Goal: Task Accomplishment & Management: Complete application form

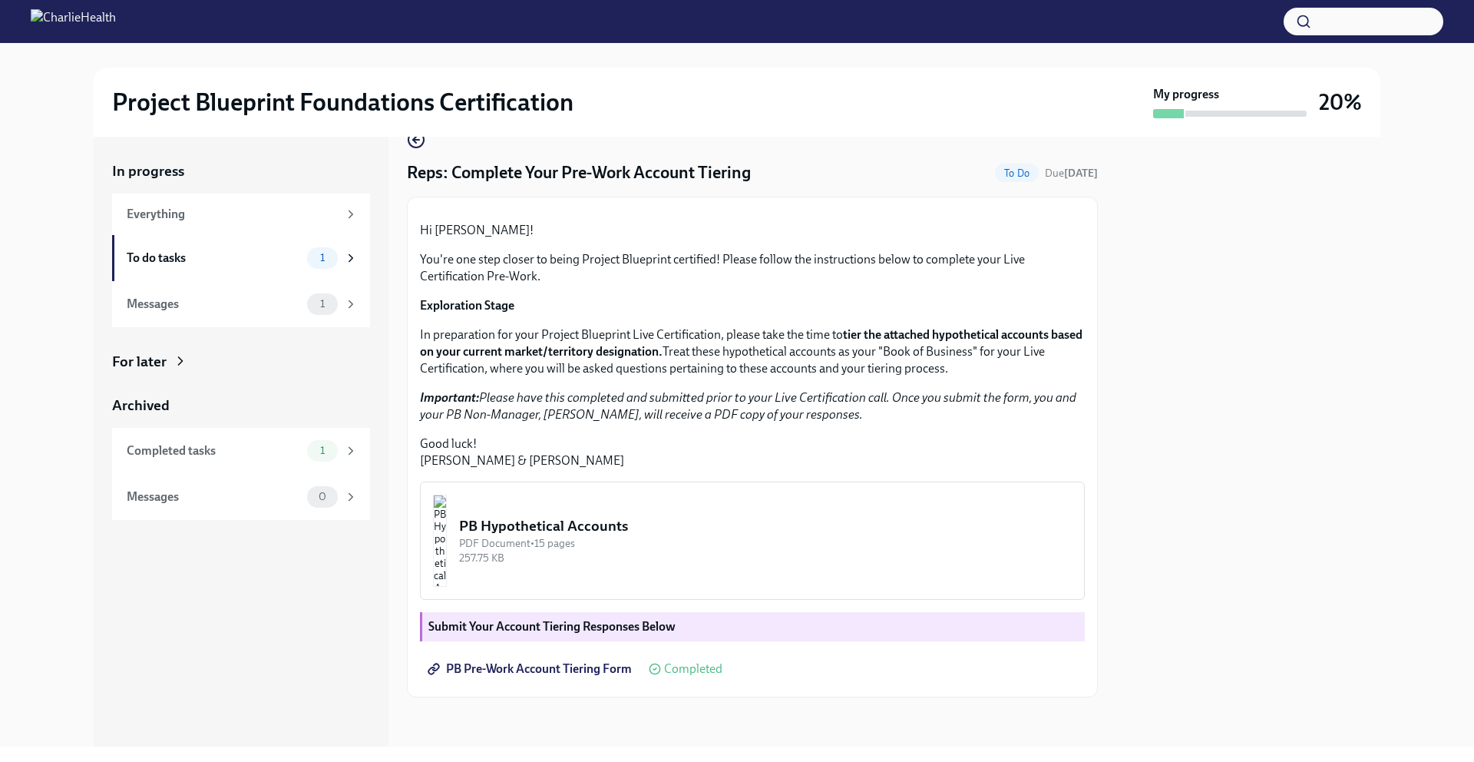
scroll to position [193, 0]
click at [312, 269] on div "To do tasks 1" at bounding box center [241, 258] width 258 height 46
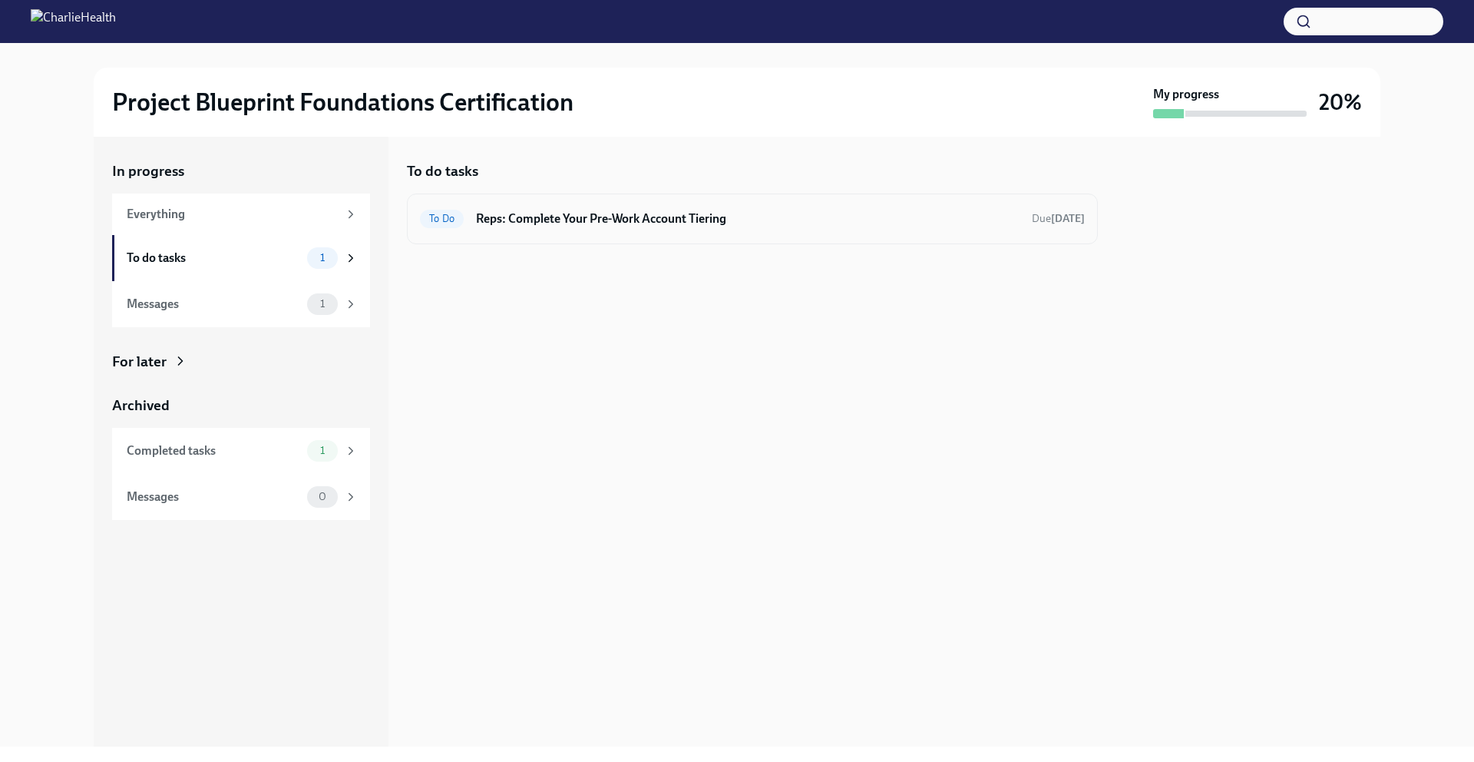
click at [523, 219] on h6 "Reps: Complete Your Pre-Work Account Tiering" at bounding box center [748, 218] width 544 height 17
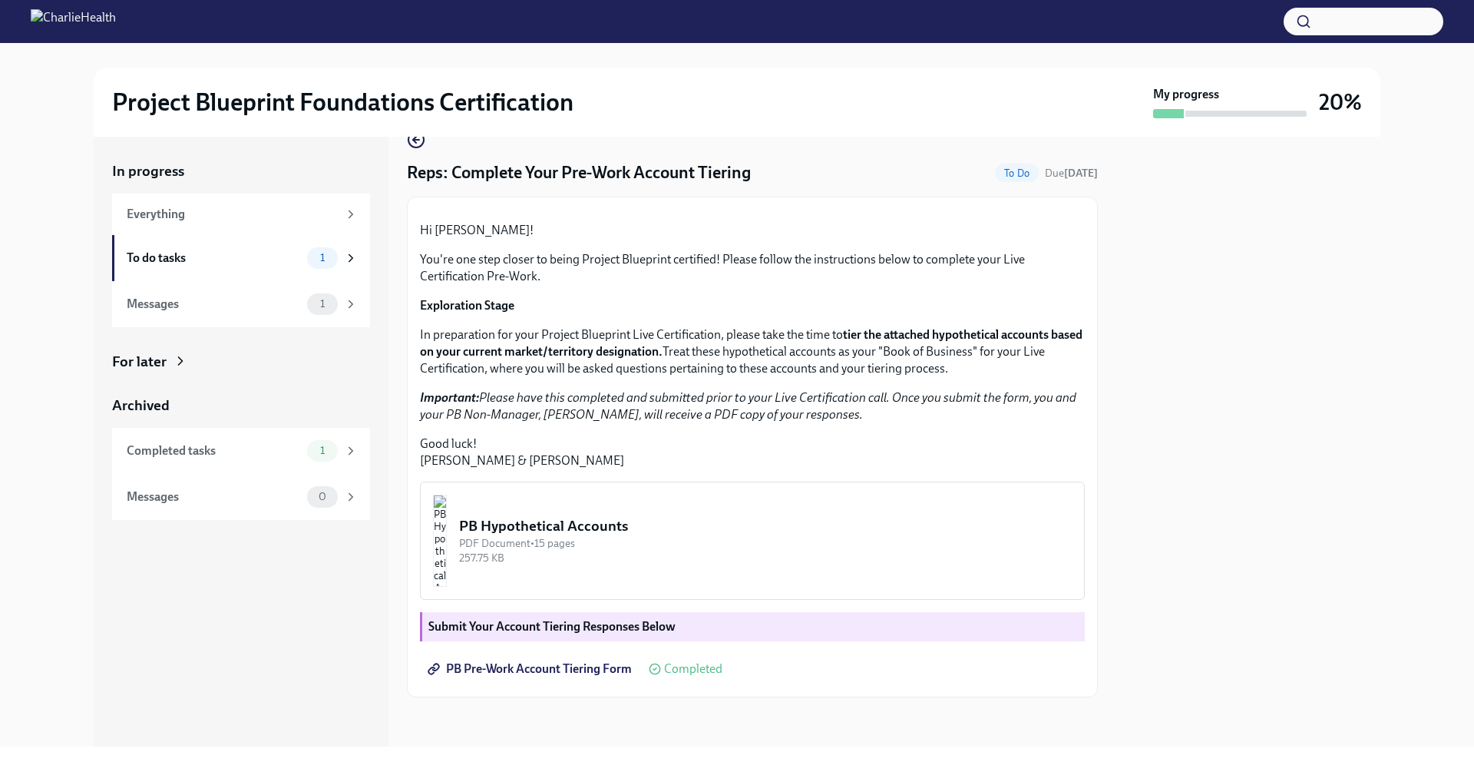
scroll to position [193, 0]
click at [302, 300] on div "Messages 1" at bounding box center [242, 303] width 231 height 21
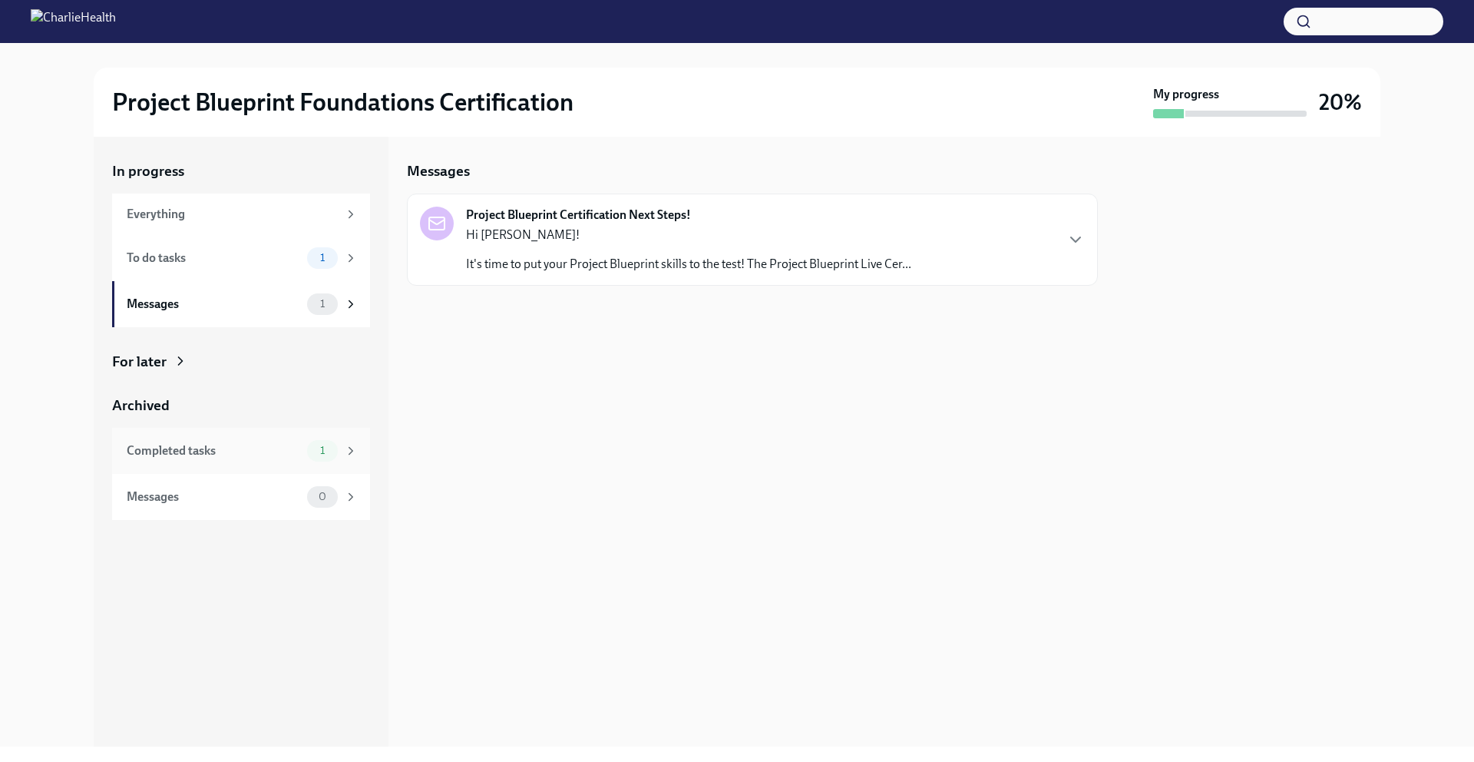
click at [296, 456] on div "Completed tasks" at bounding box center [214, 450] width 174 height 17
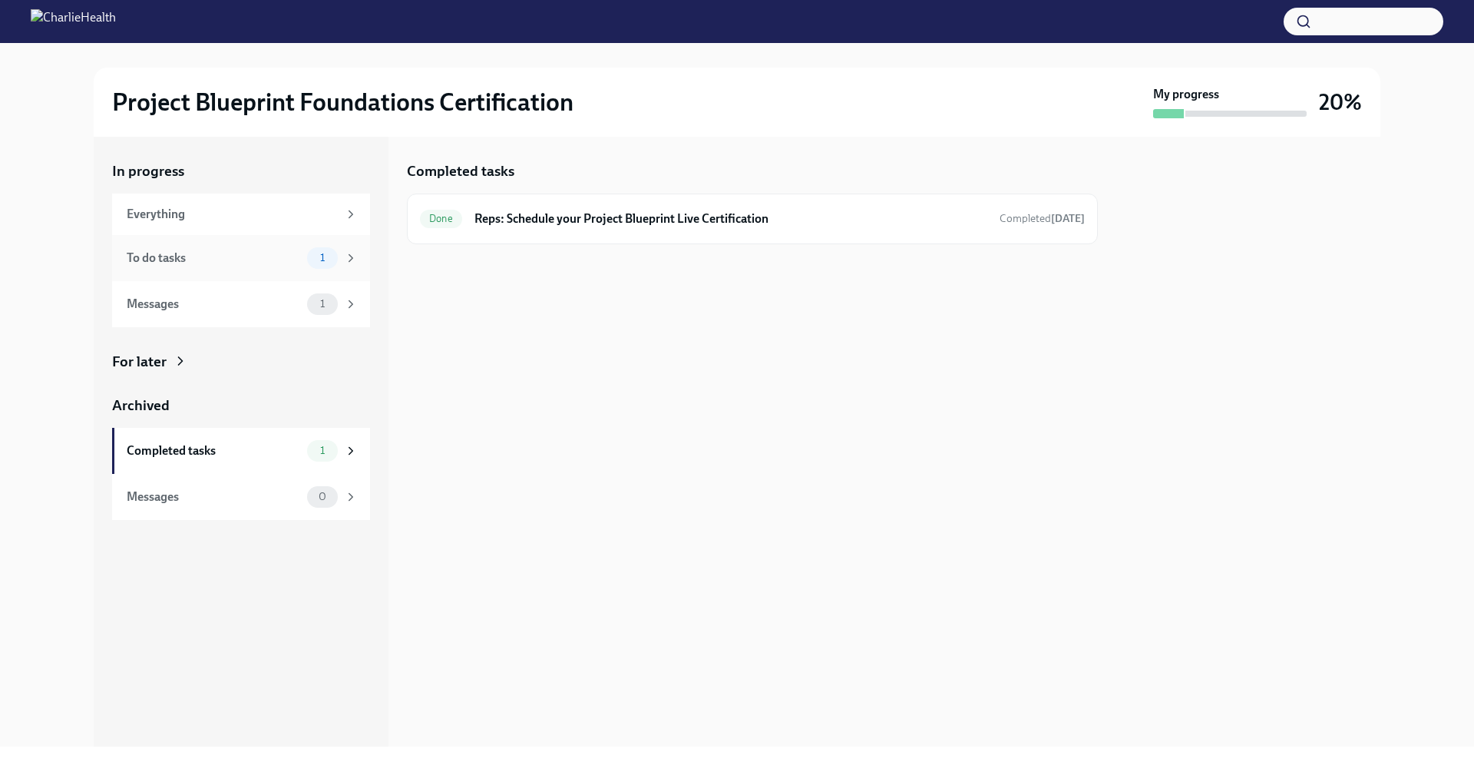
click at [282, 262] on div "To do tasks" at bounding box center [214, 258] width 174 height 17
click at [660, 216] on h6 "Reps: Complete Your Pre-Work Account Tiering" at bounding box center [748, 218] width 544 height 17
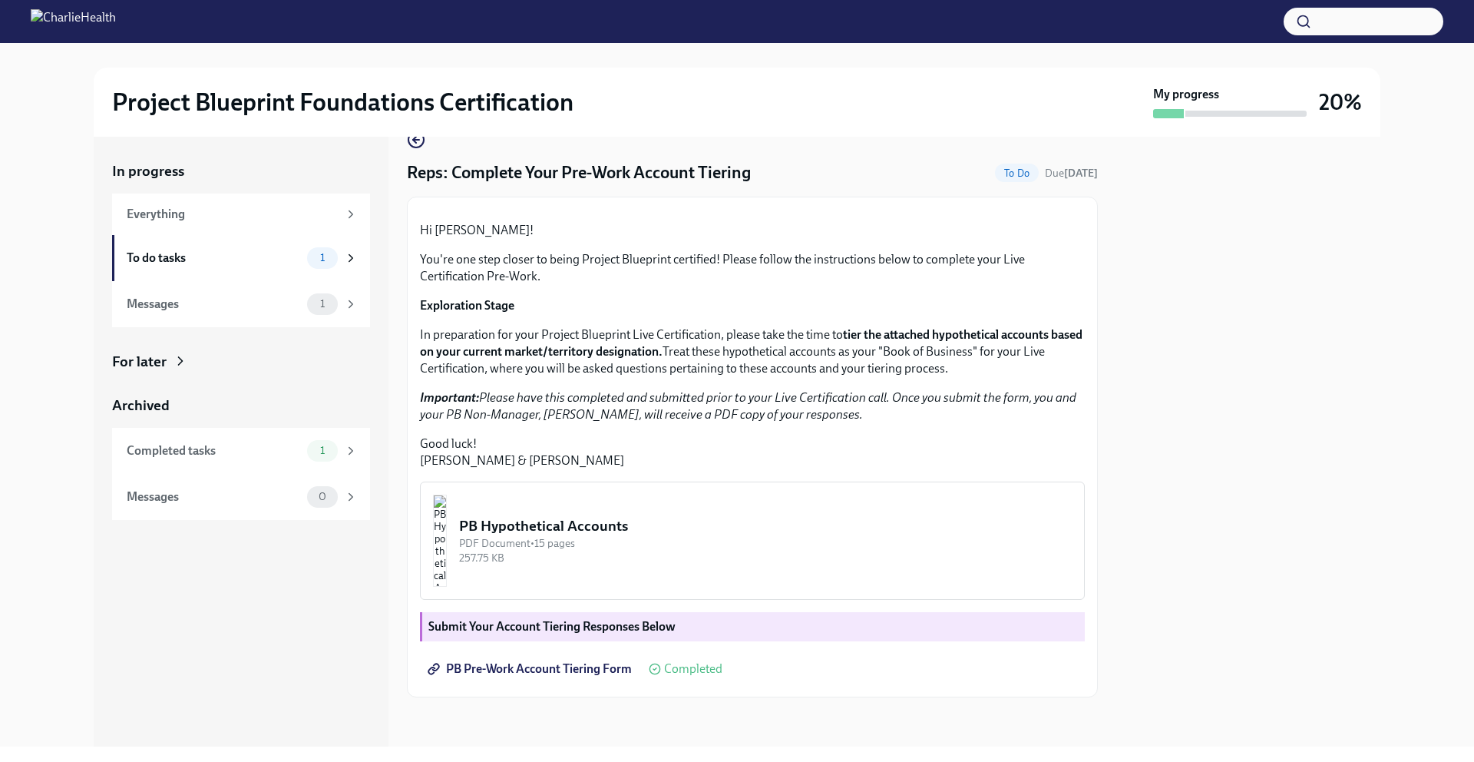
scroll to position [193, 0]
click at [680, 665] on span "Completed" at bounding box center [693, 669] width 58 height 12
click at [642, 630] on strong "Submit Your Account Tiering Responses Below" at bounding box center [551, 626] width 247 height 15
click at [706, 536] on div "PB Hypothetical Accounts" at bounding box center [765, 526] width 613 height 20
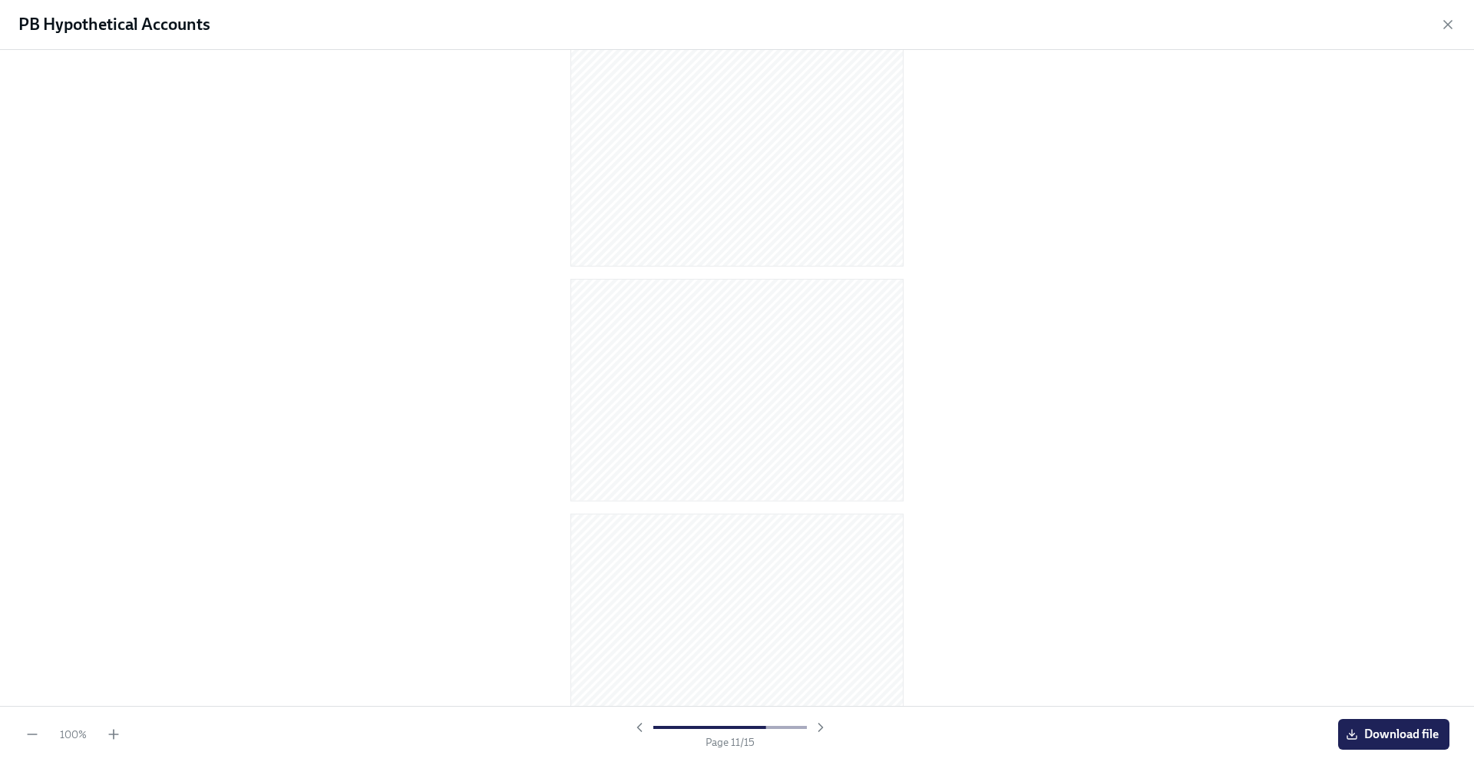
scroll to position [2877, 0]
click at [1450, 24] on icon "button" at bounding box center [1447, 24] width 15 height 15
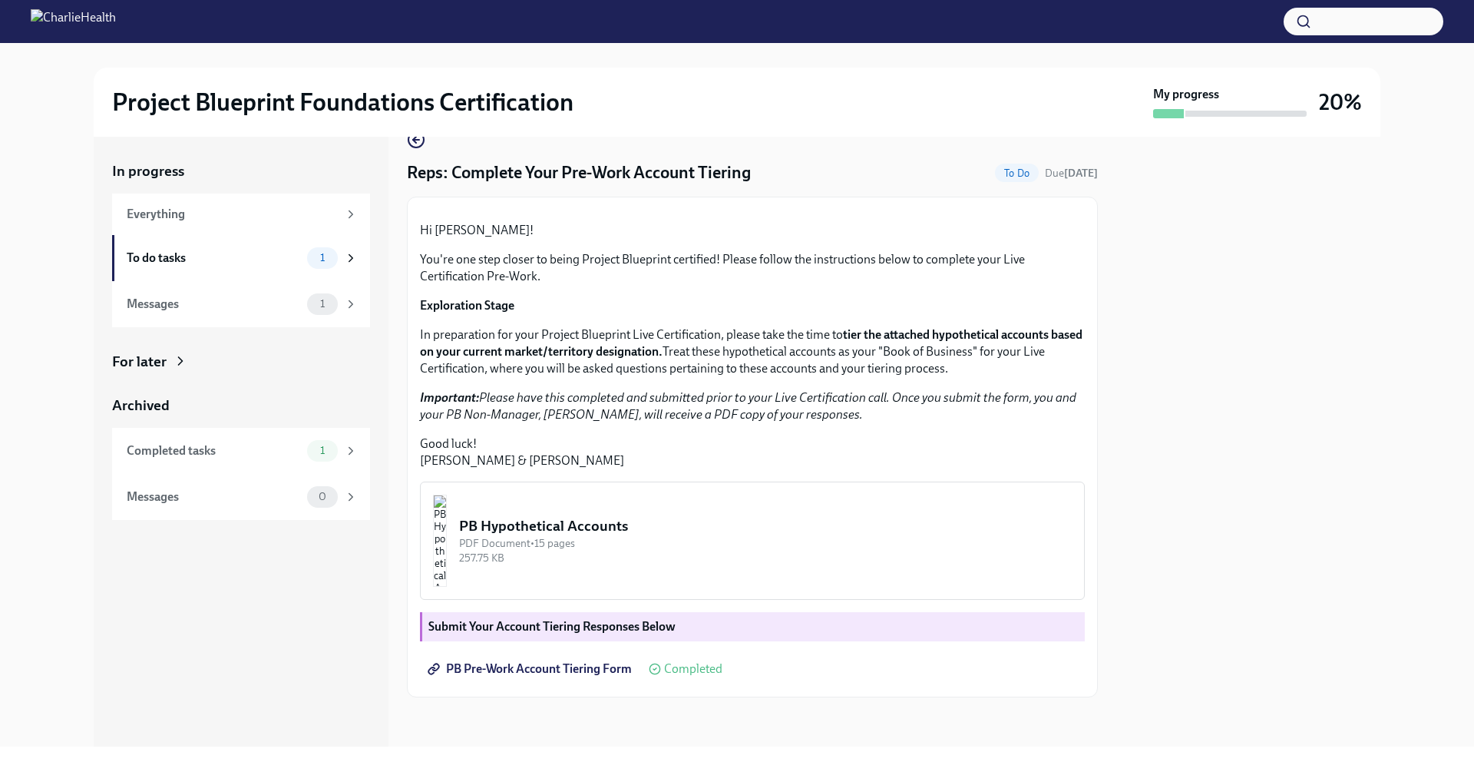
scroll to position [193, 0]
click at [495, 674] on span "PB Pre-Work Account Tiering Form" at bounding box center [531, 668] width 201 height 15
